Goal: Transaction & Acquisition: Purchase product/service

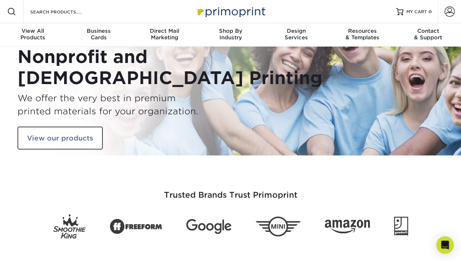
click at [71, 139] on link "View our products" at bounding box center [59, 137] width 85 height 23
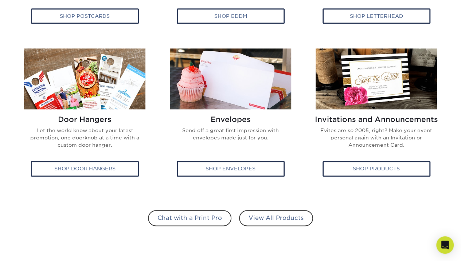
scroll to position [439, 0]
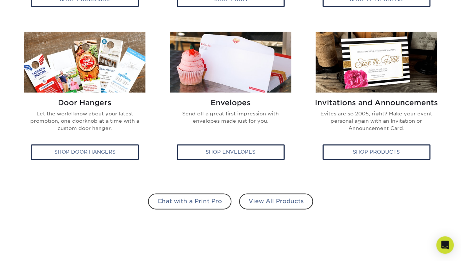
click at [118, 159] on div "Shop Door Hangers" at bounding box center [85, 151] width 108 height 15
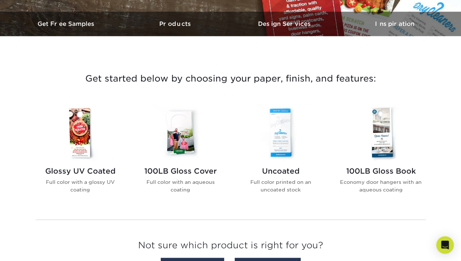
scroll to position [216, 0]
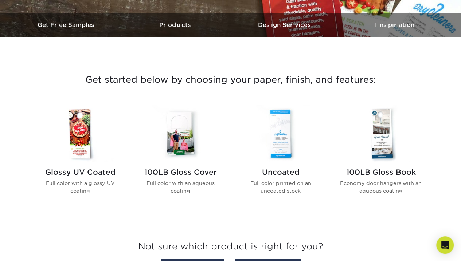
drag, startPoint x: 466, startPoint y: 28, endPoint x: 466, endPoint y: 81, distance: 52.4
click at [280, 133] on img at bounding box center [280, 133] width 83 height 57
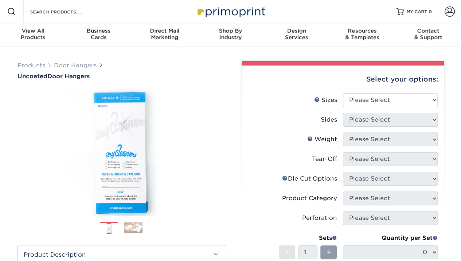
drag, startPoint x: 466, startPoint y: 42, endPoint x: 454, endPoint y: -25, distance: 67.3
